Goal: Go to known website: Go to known website

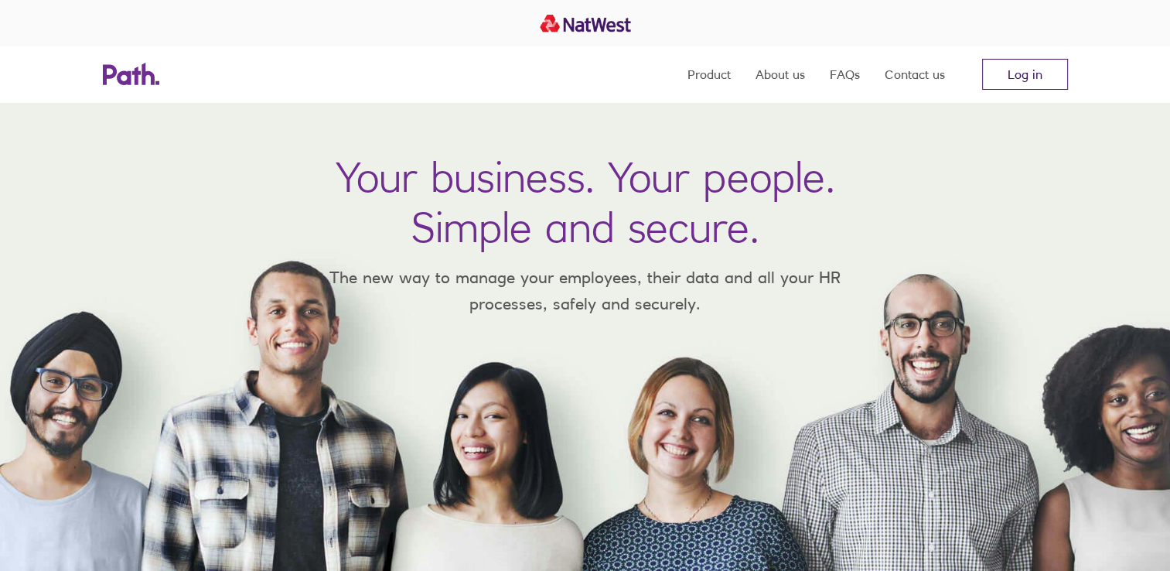
click at [1032, 70] on link "Log in" at bounding box center [1025, 74] width 86 height 31
click at [1005, 78] on link "Log in" at bounding box center [1025, 74] width 86 height 31
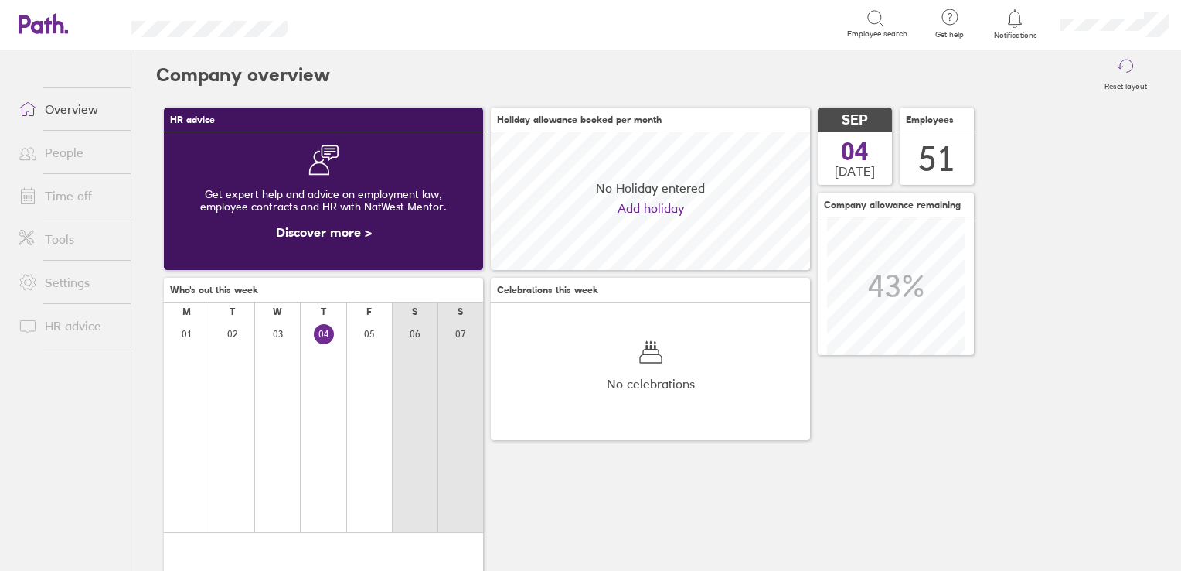
scroll to position [137, 319]
